Goal: Information Seeking & Learning: Learn about a topic

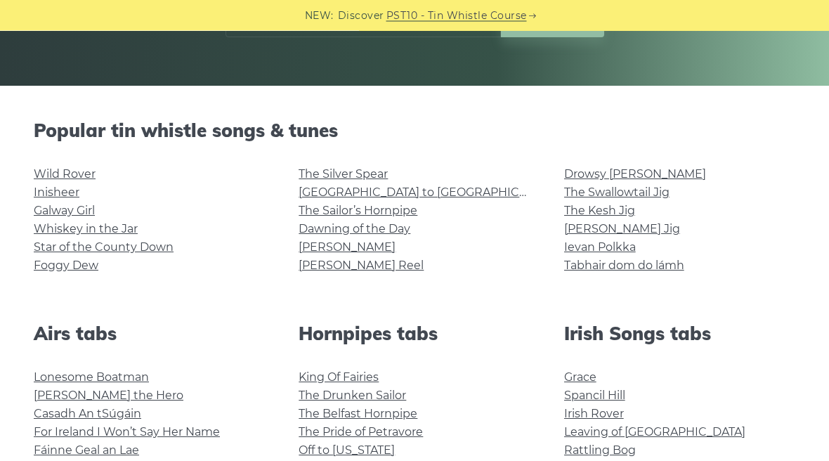
scroll to position [280, 0]
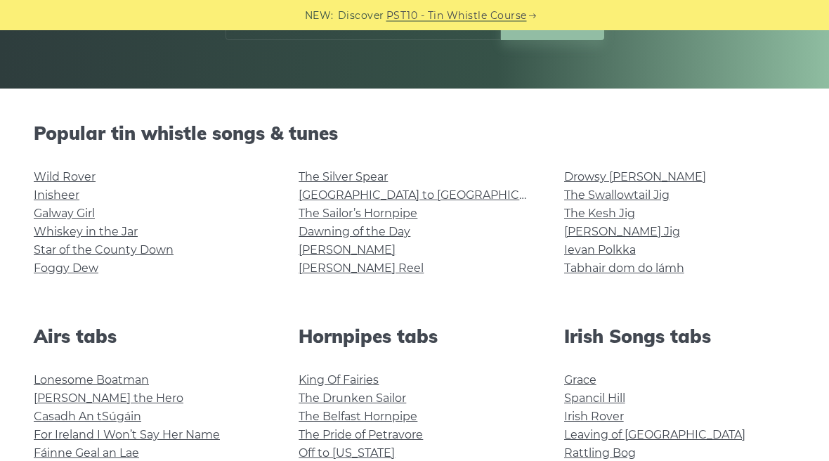
click at [89, 171] on link "Wild Rover" at bounding box center [65, 177] width 62 height 13
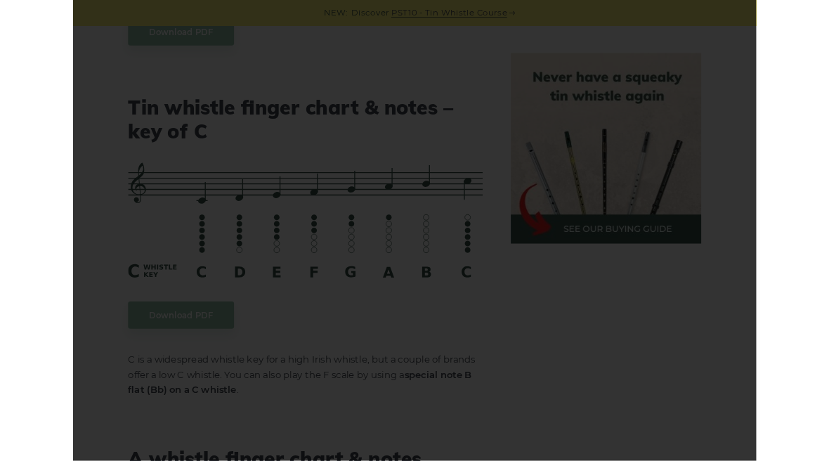
scroll to position [3497, 0]
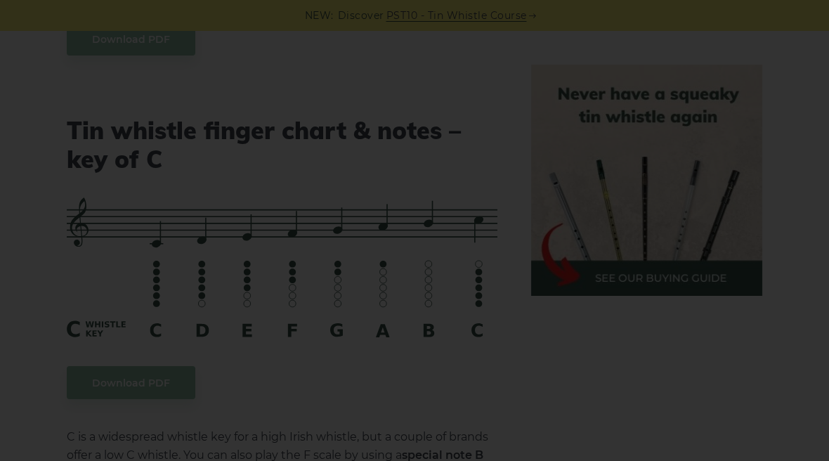
click at [480, 291] on div "×" at bounding box center [414, 230] width 829 height 461
click at [384, 283] on div "×" at bounding box center [414, 230] width 829 height 461
